Goal: Find specific page/section: Find specific page/section

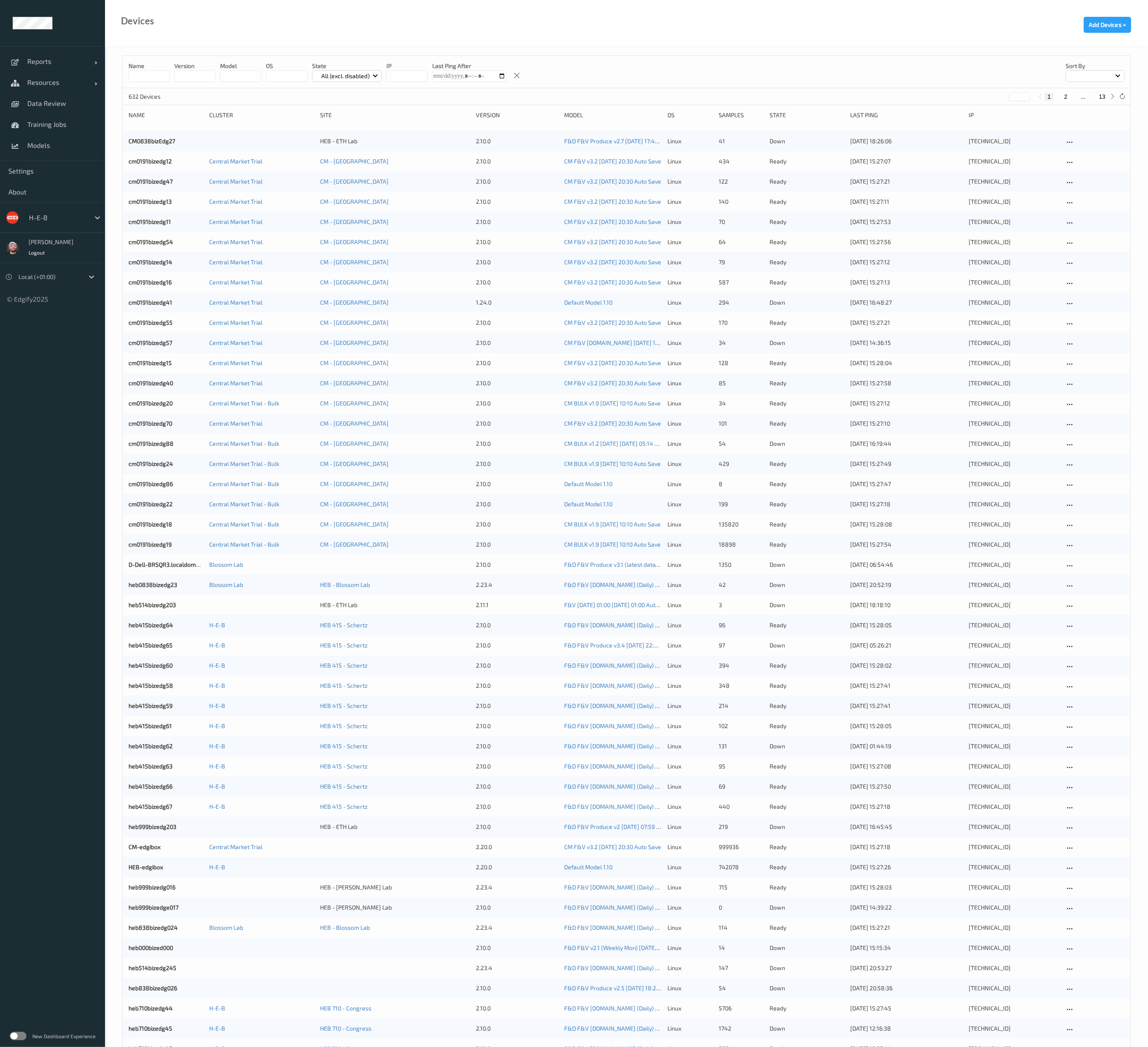
click at [584, 43] on div "Devices Add Devices +" at bounding box center [626, 24] width 1043 height 47
click at [57, 225] on div "H-E-B" at bounding box center [65, 218] width 80 height 16
click at [72, 343] on div "✔  H-E-B" at bounding box center [65, 343] width 70 height 8
click at [1100, 100] on button "13" at bounding box center [1101, 97] width 12 height 8
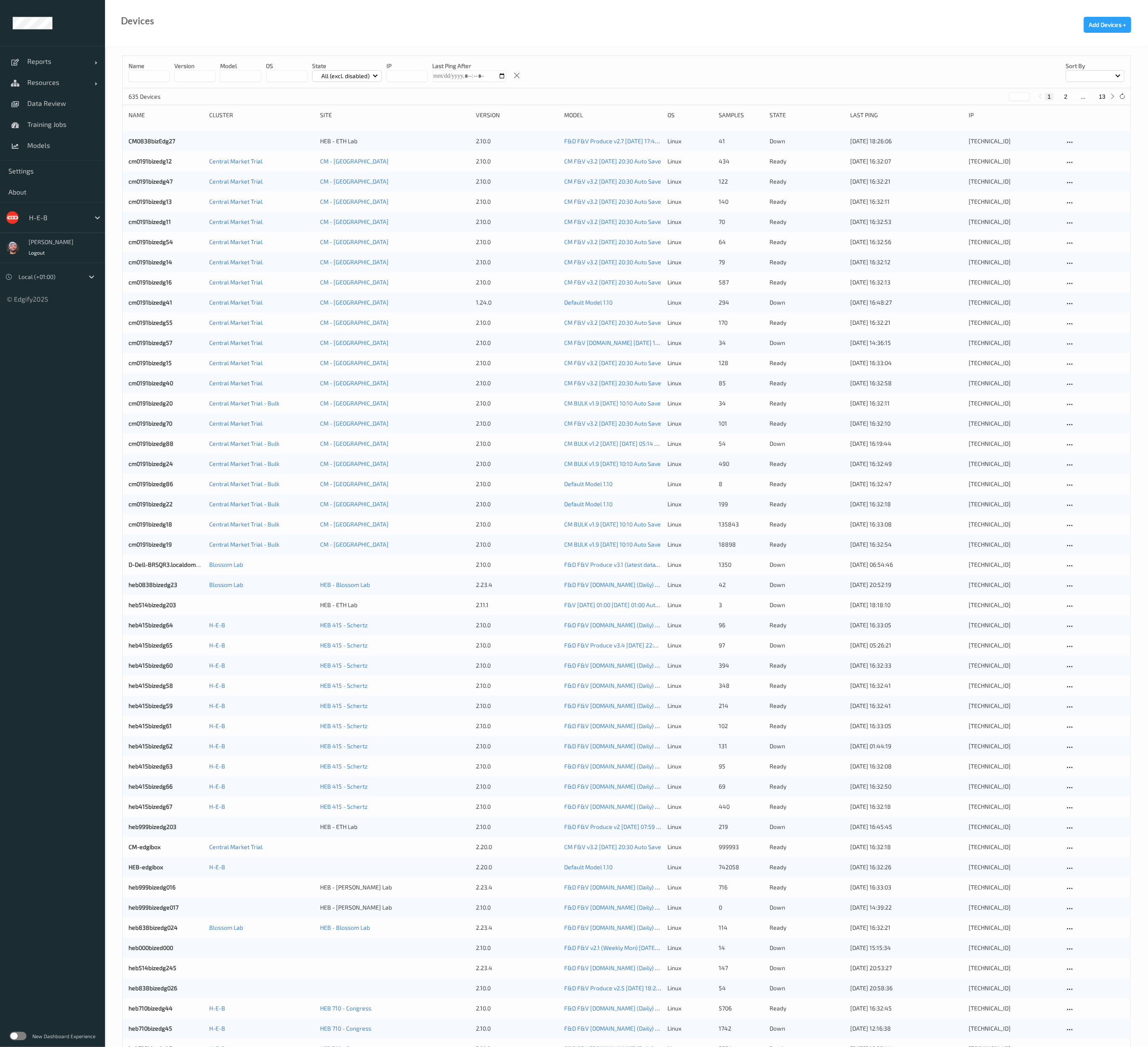
type input "**"
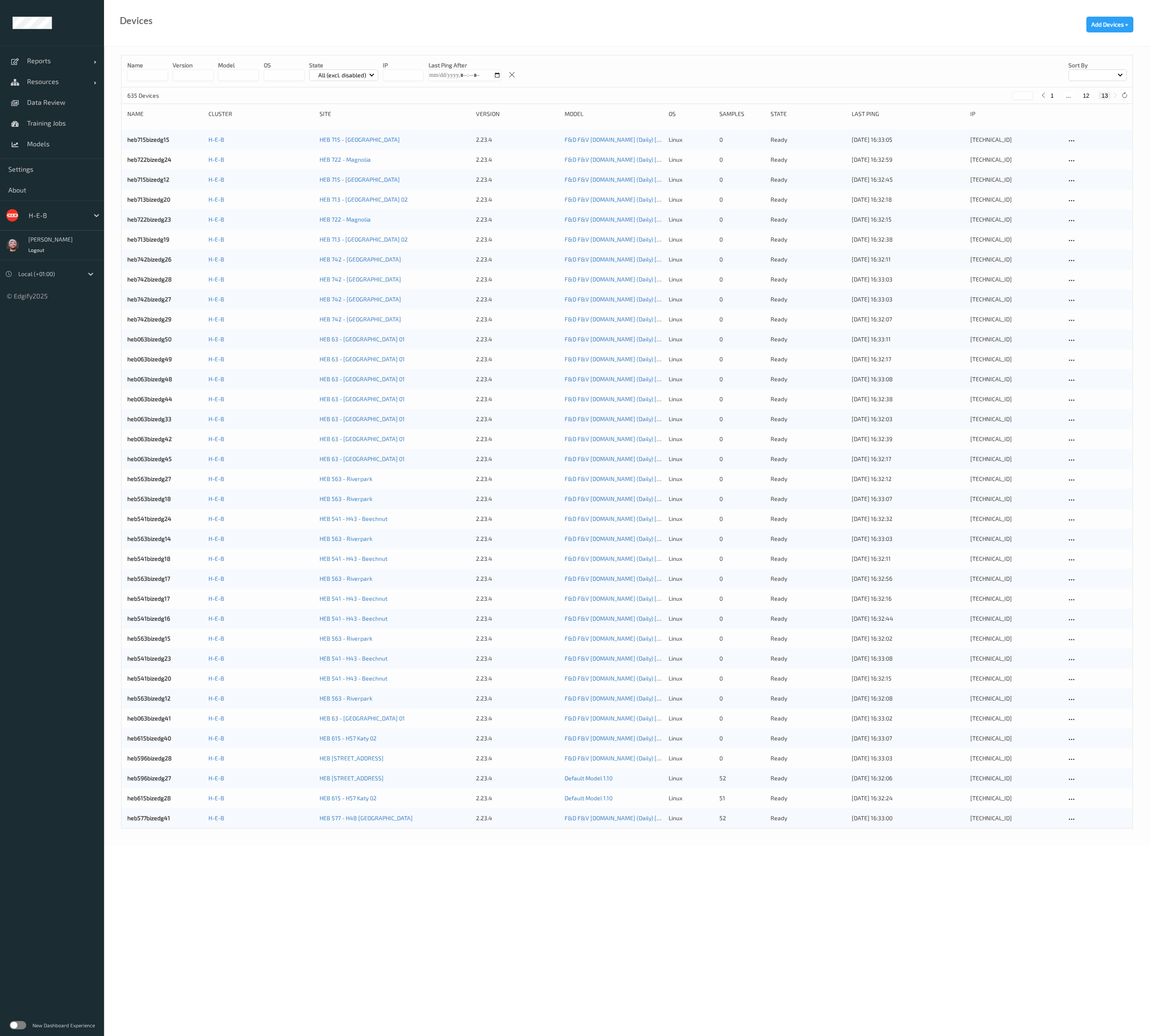
click at [31, 220] on div at bounding box center [57, 215] width 56 height 10
type input "shufer"
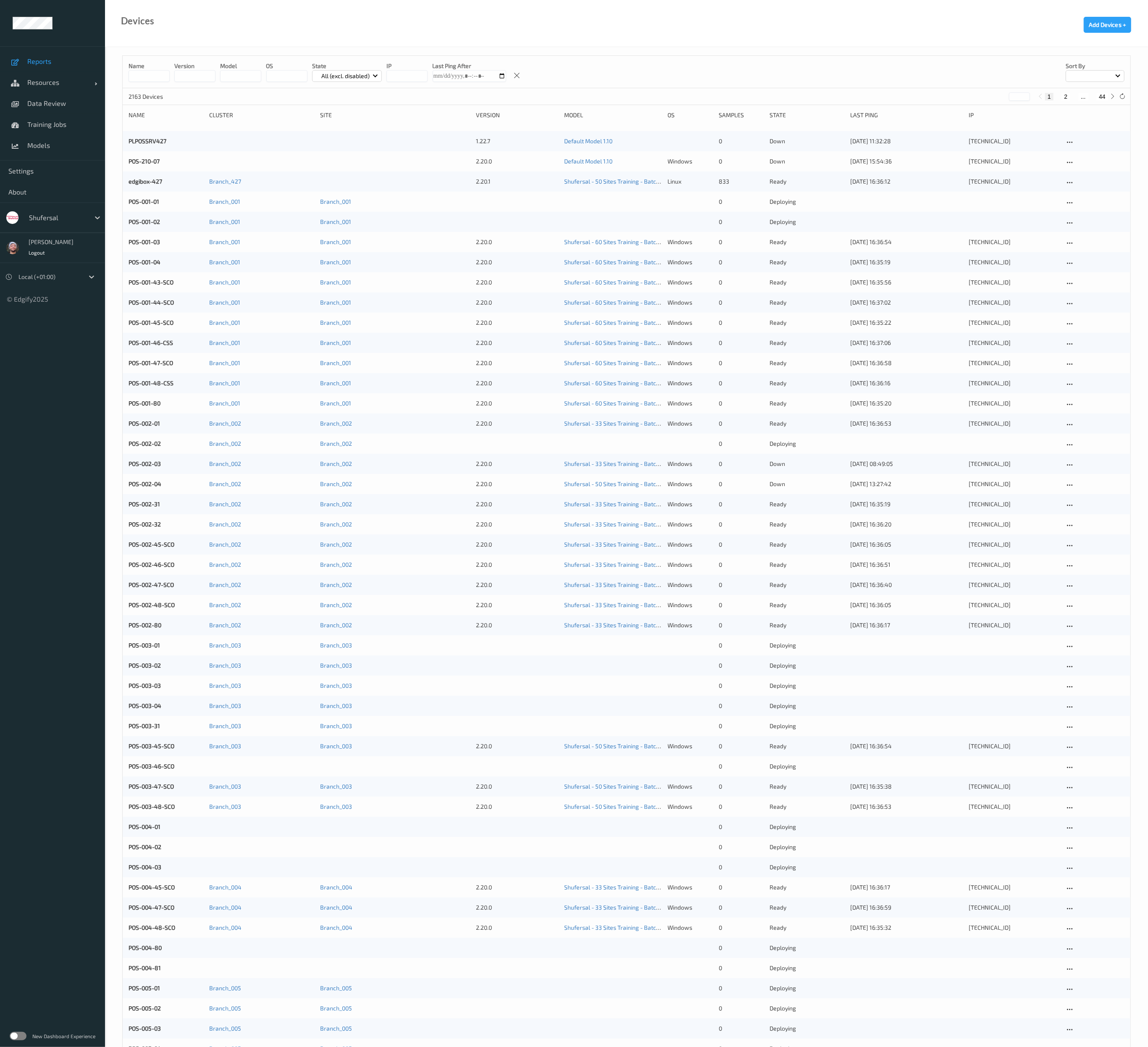
click at [53, 64] on span "Reports" at bounding box center [62, 61] width 69 height 8
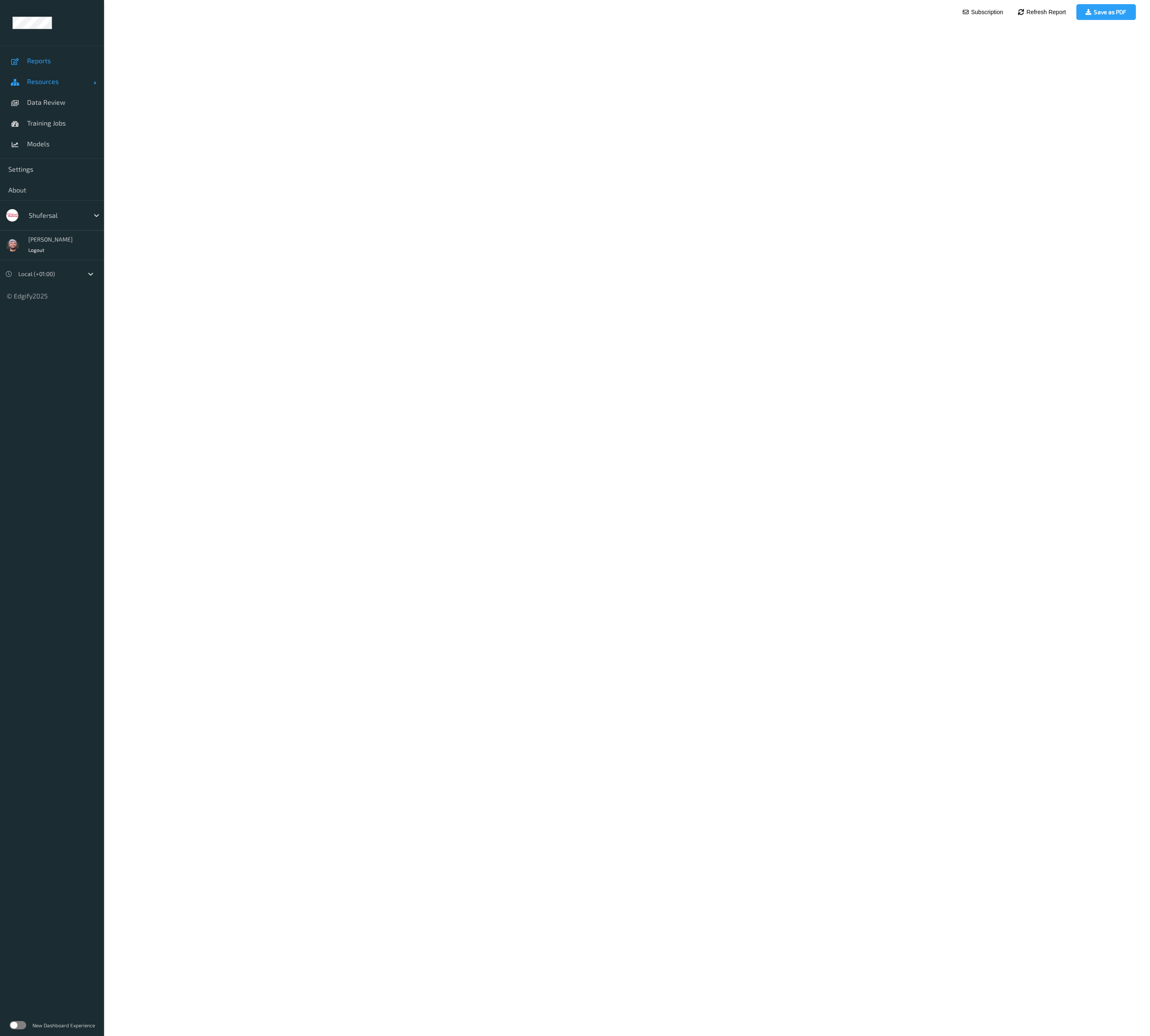
click at [43, 85] on span "Resources" at bounding box center [60, 81] width 67 height 8
click at [52, 109] on link "Devices" at bounding box center [52, 102] width 104 height 21
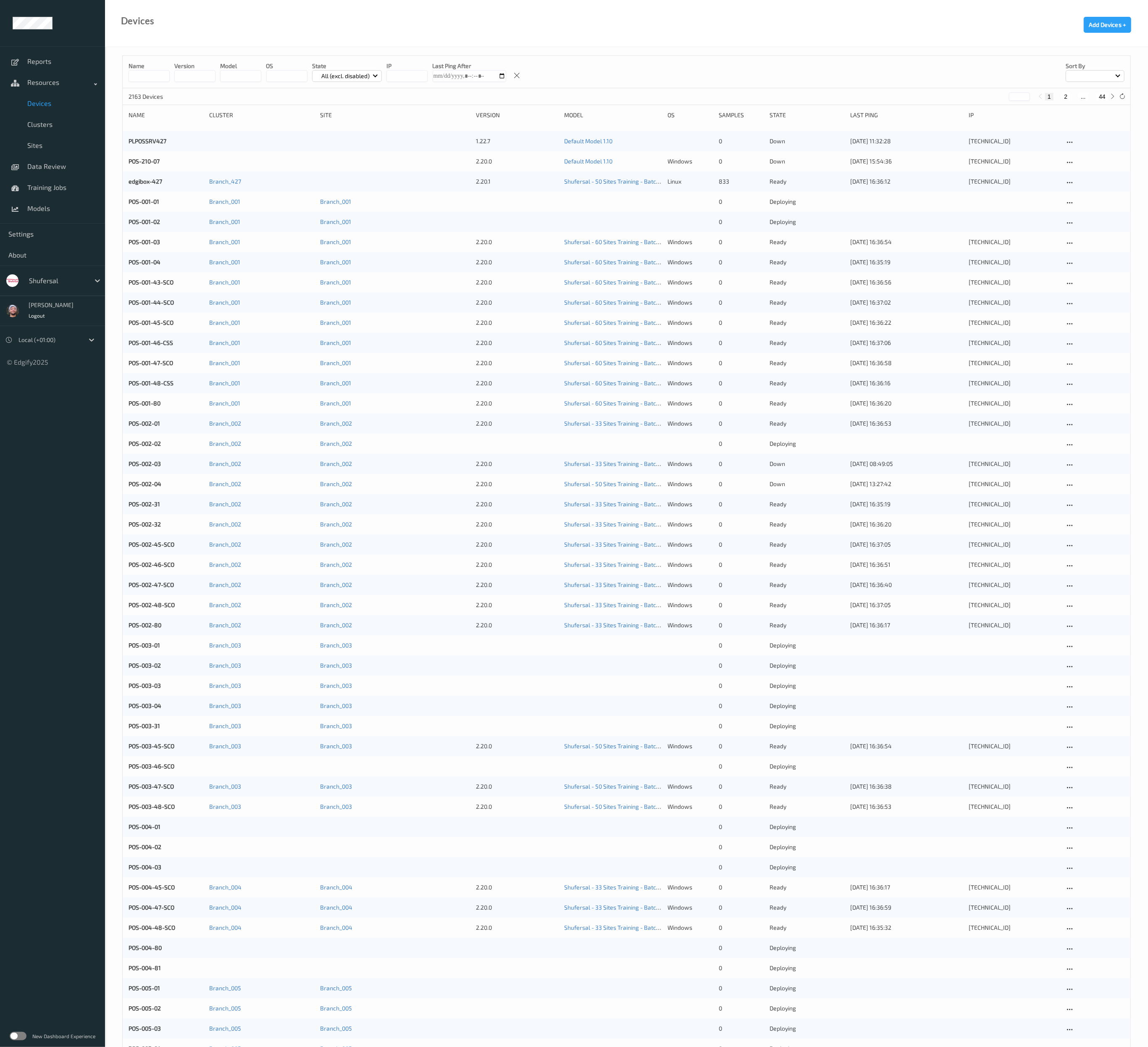
click at [1099, 95] on button "44" at bounding box center [1101, 97] width 12 height 8
type input "**"
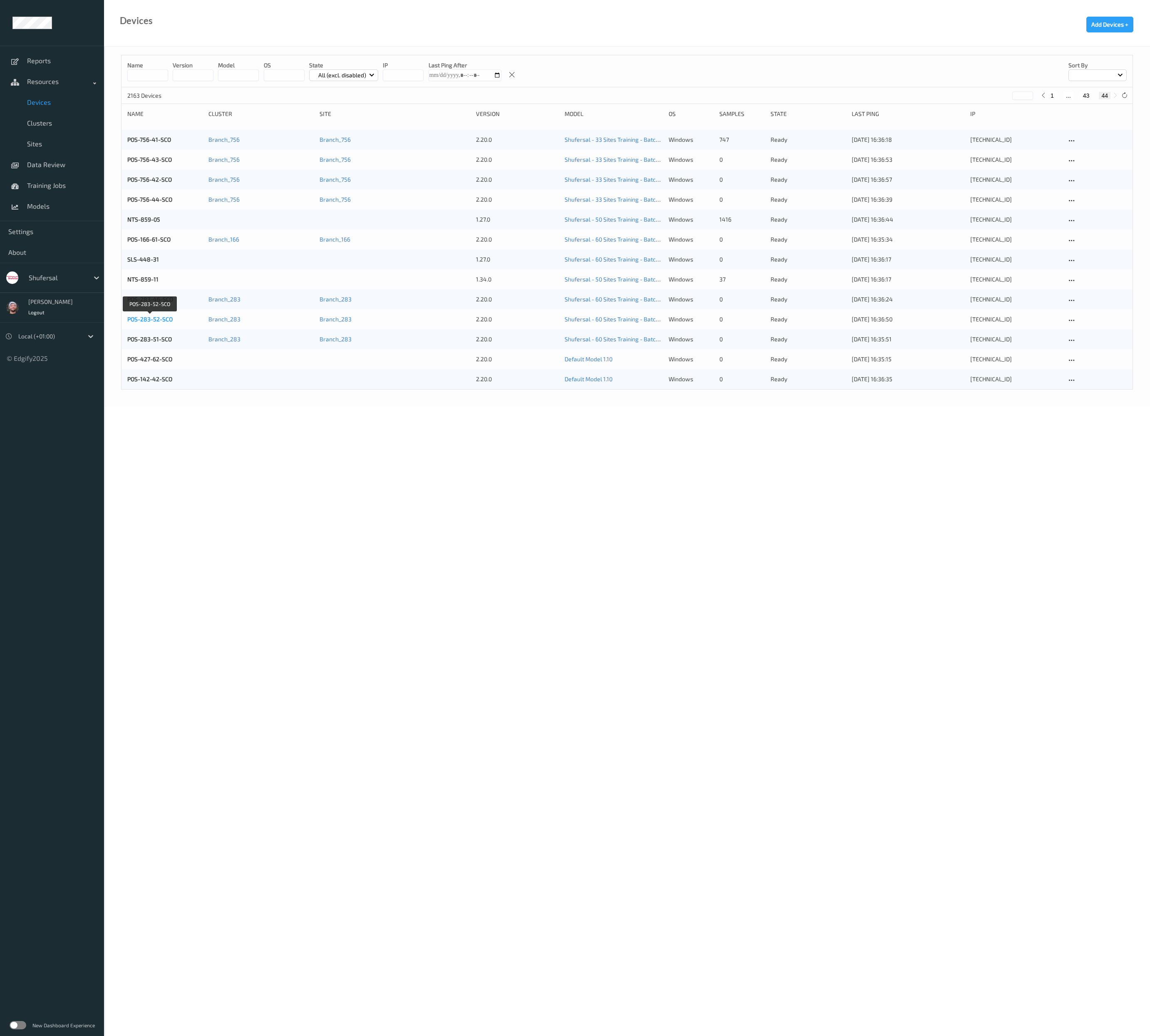
click at [160, 320] on link "POS-283-52-SCO" at bounding box center [150, 319] width 45 height 7
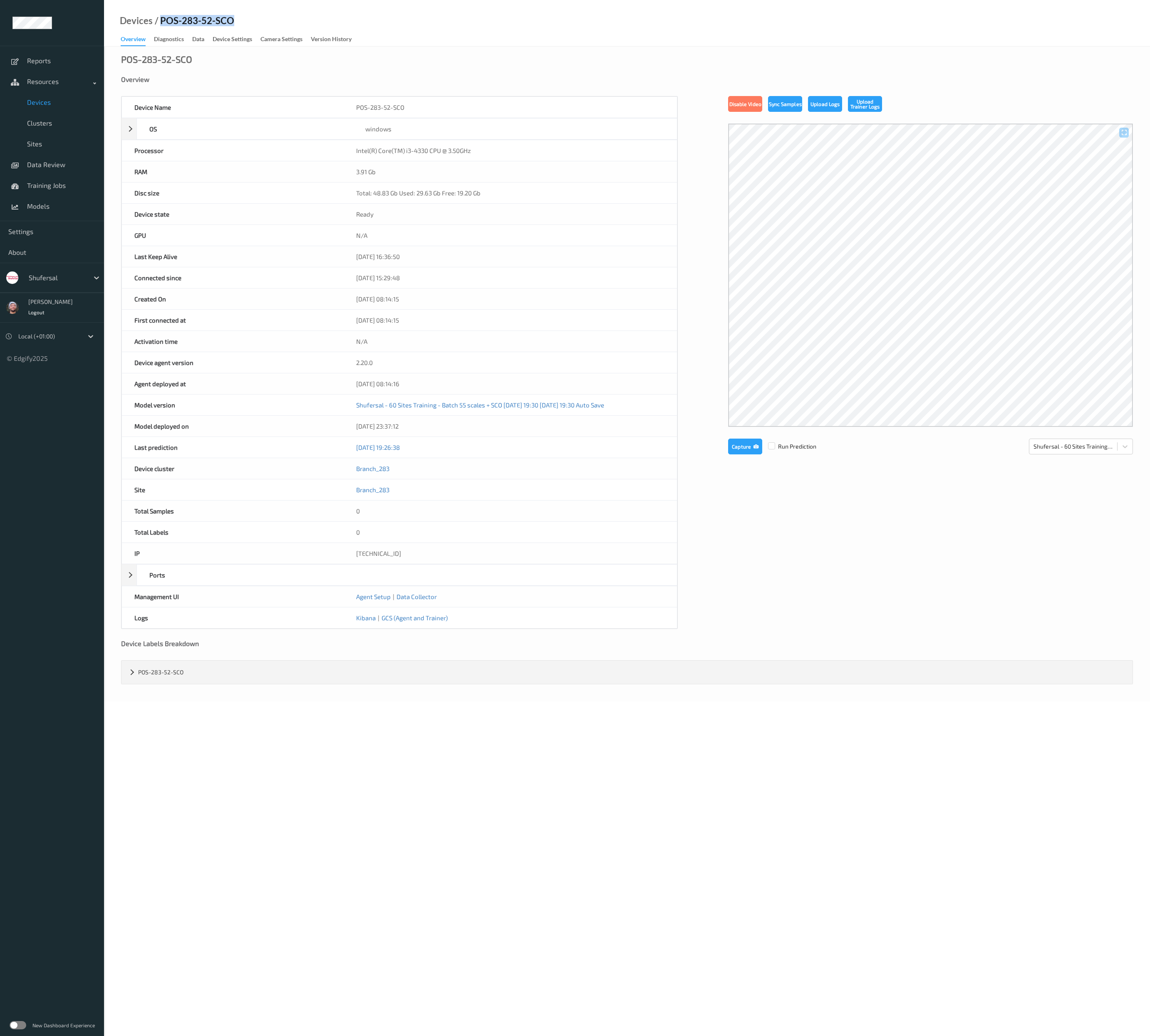
drag, startPoint x: 160, startPoint y: 21, endPoint x: 237, endPoint y: 21, distance: 77.0
click at [237, 21] on div "Devices / POS-283-52-SCO Overview Diagnostics Data Device Settings Camera Setti…" at bounding box center [626, 23] width 1045 height 47
copy div "POS-283-52-SCO"
click at [63, 88] on link "Resources" at bounding box center [52, 81] width 104 height 21
click at [59, 85] on span "Resources" at bounding box center [60, 81] width 67 height 8
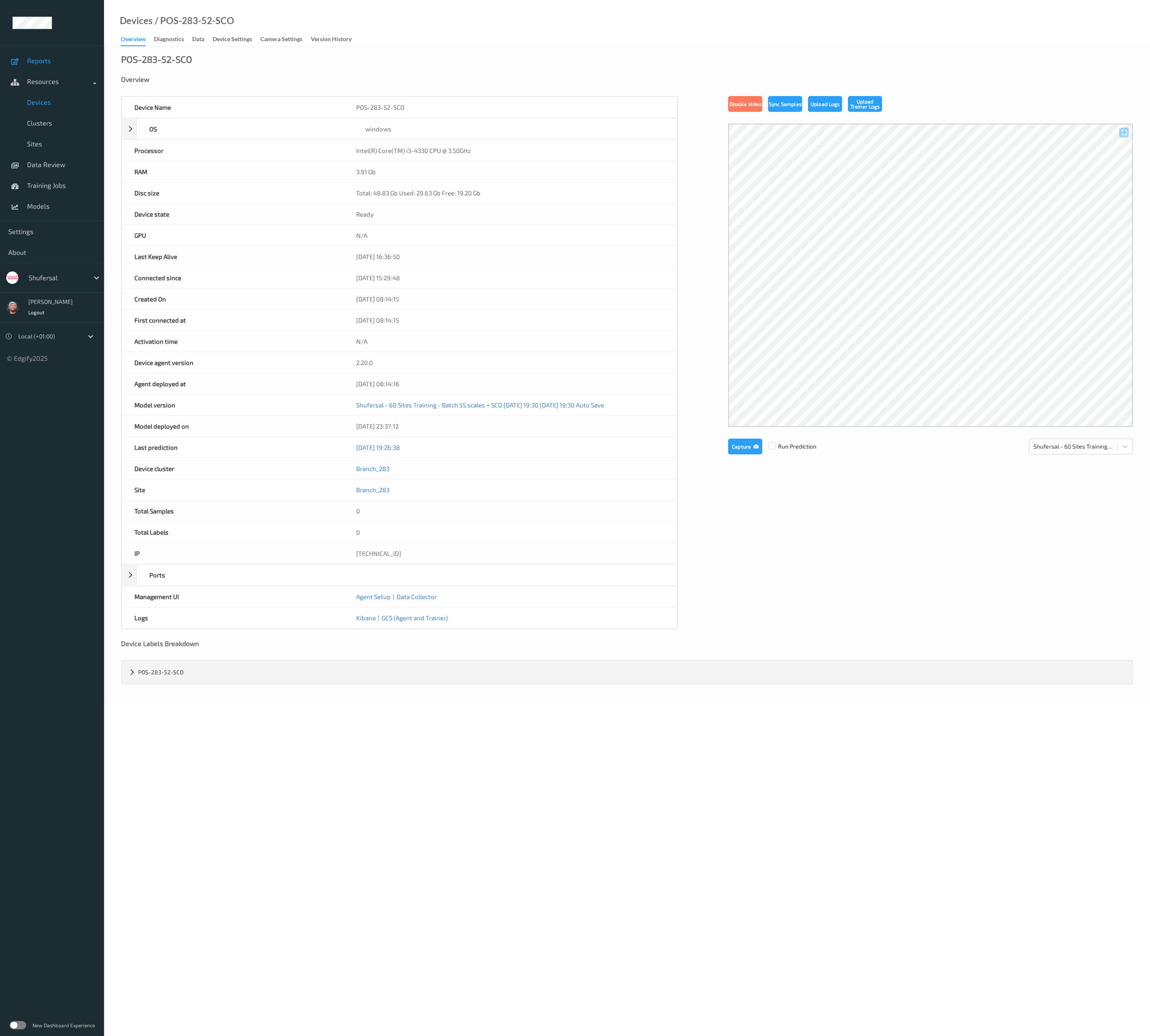
click at [69, 68] on link "Reports" at bounding box center [52, 61] width 104 height 21
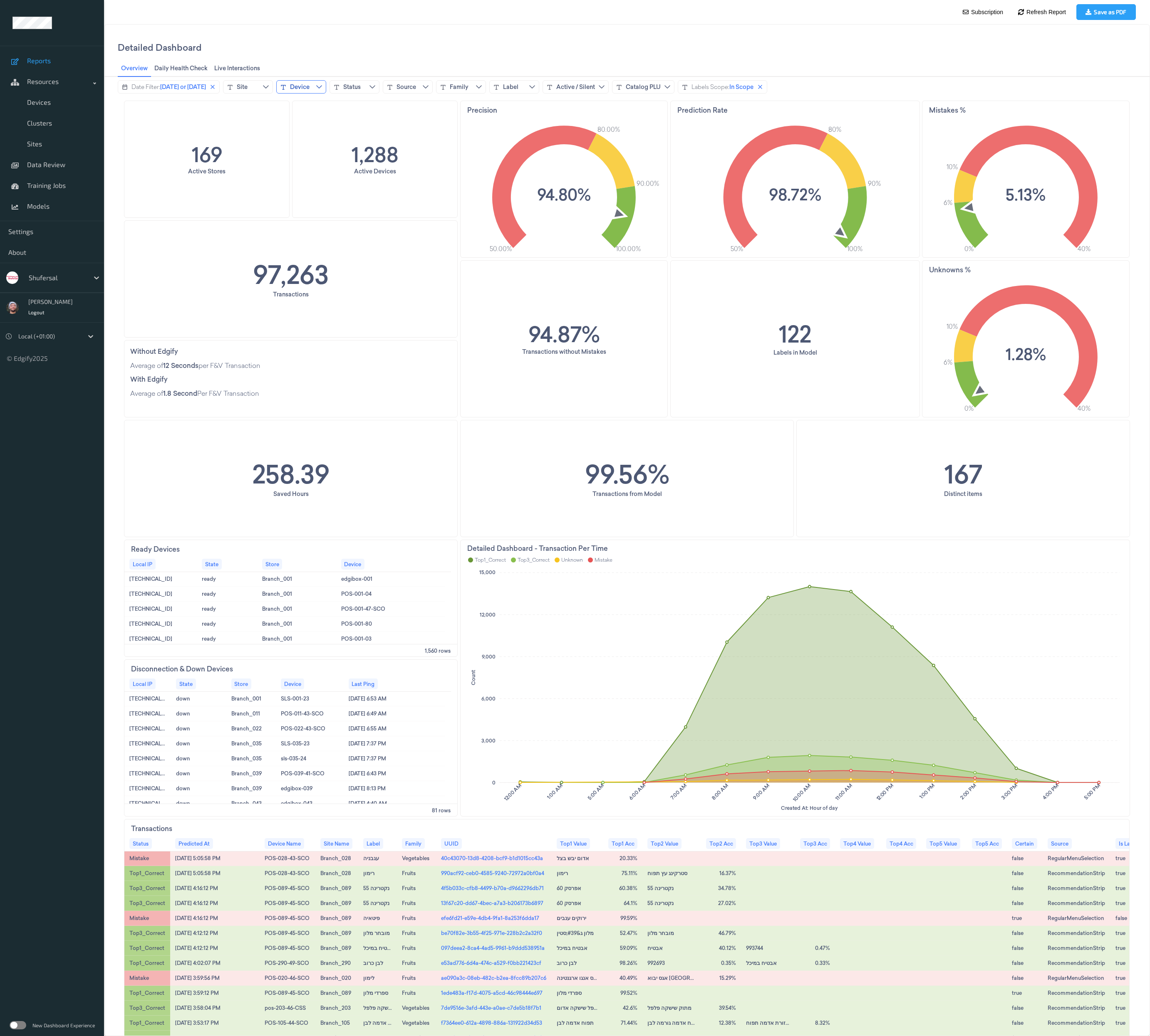
click at [304, 86] on div "Device" at bounding box center [299, 87] width 19 height 8
type input "POS-283-52-SCO"
click at [332, 139] on div "POS-283-52-SCO" at bounding box center [354, 133] width 118 height 19
